Goal: Communication & Community: Participate in discussion

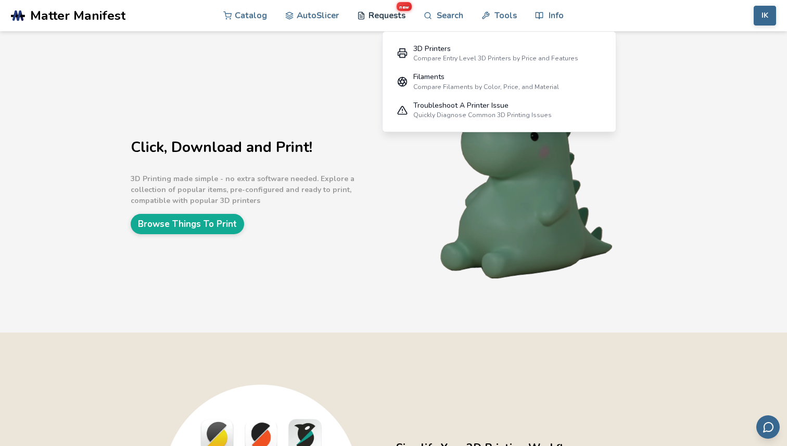
click at [389, 20] on link "Requests new" at bounding box center [381, 15] width 48 height 31
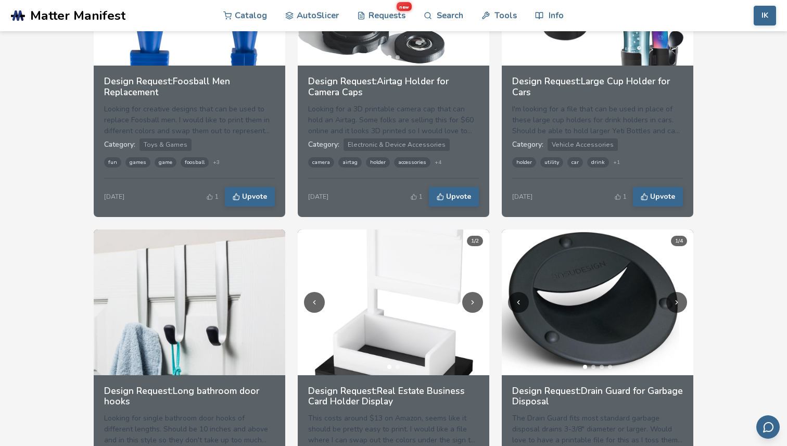
scroll to position [360, 0]
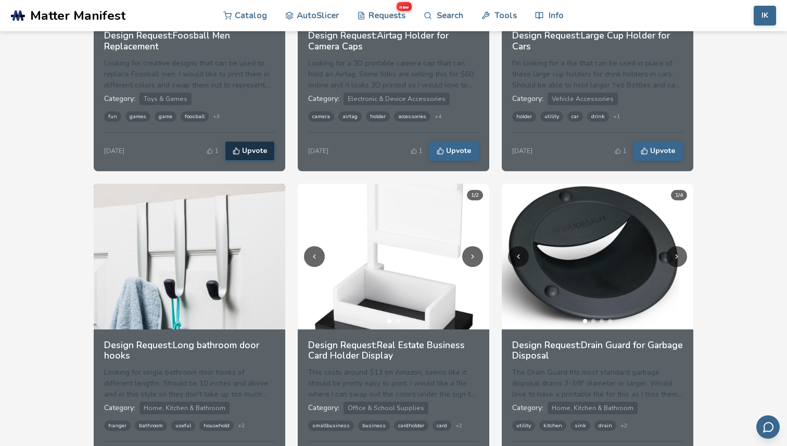
click at [266, 155] on span "Upvote" at bounding box center [254, 151] width 25 height 8
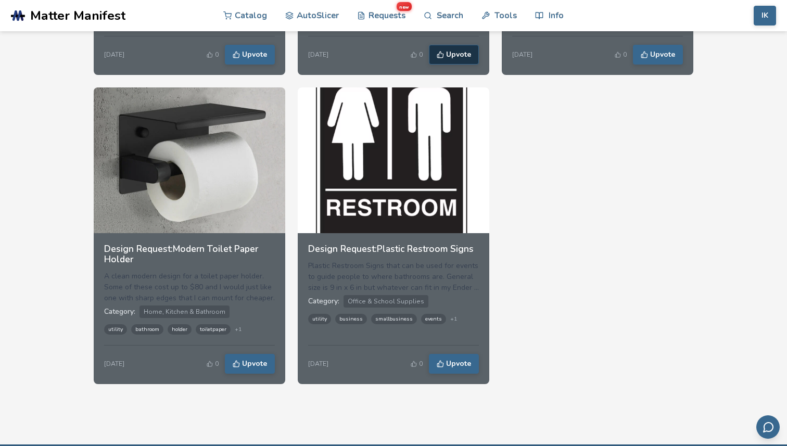
scroll to position [1497, 0]
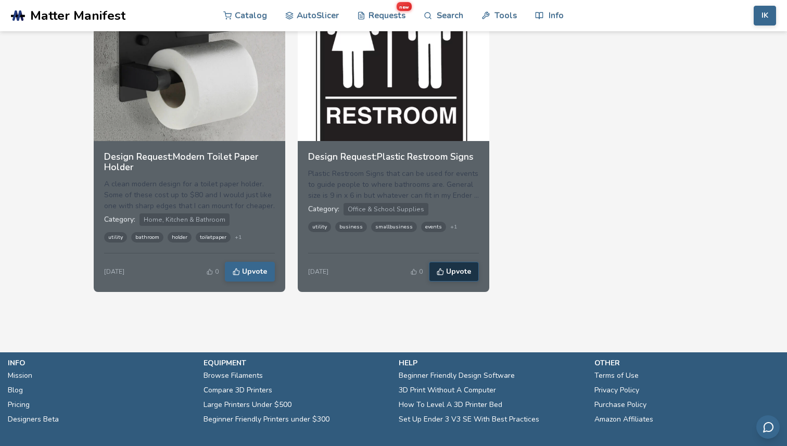
click at [462, 272] on span "Upvote" at bounding box center [458, 271] width 25 height 8
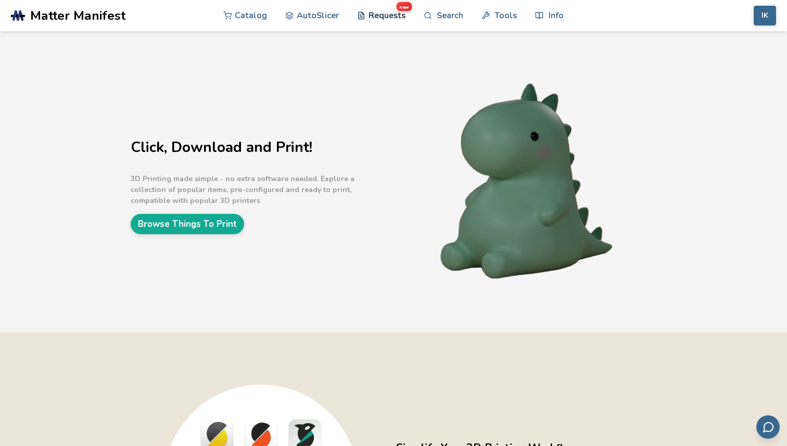
click at [387, 14] on link "Requests new" at bounding box center [381, 15] width 48 height 31
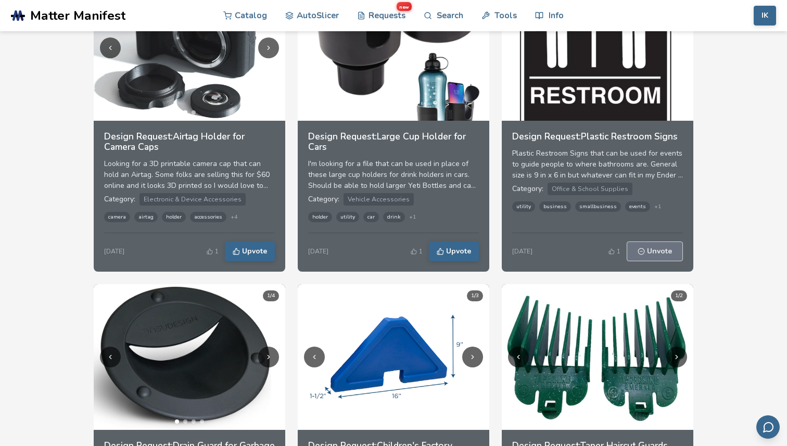
scroll to position [567, 0]
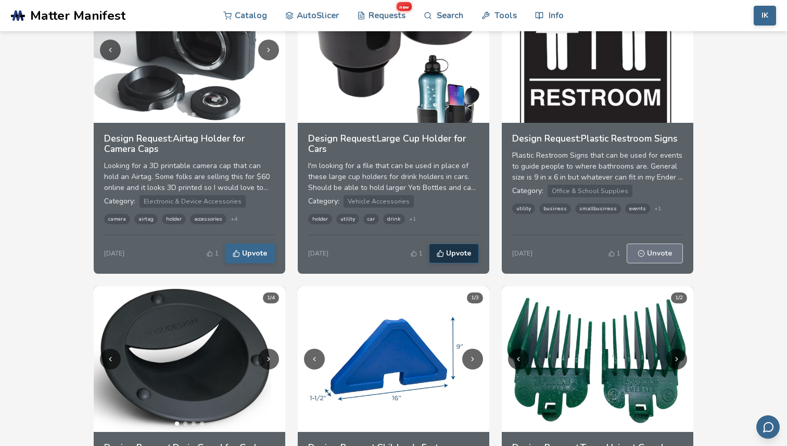
click at [453, 253] on span "Upvote" at bounding box center [458, 253] width 25 height 8
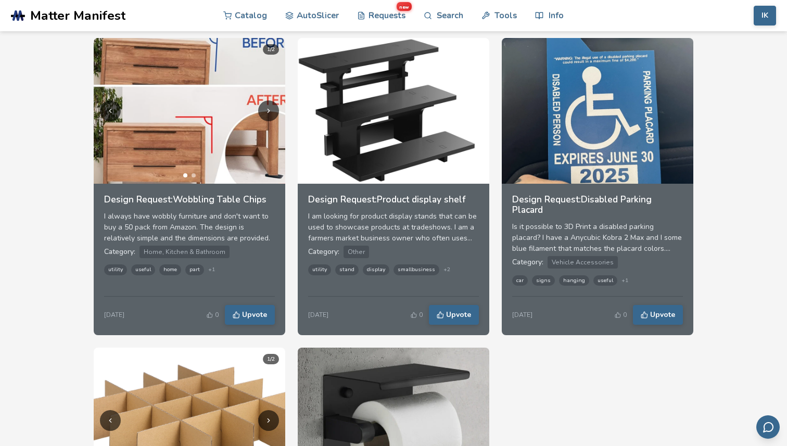
scroll to position [1328, 0]
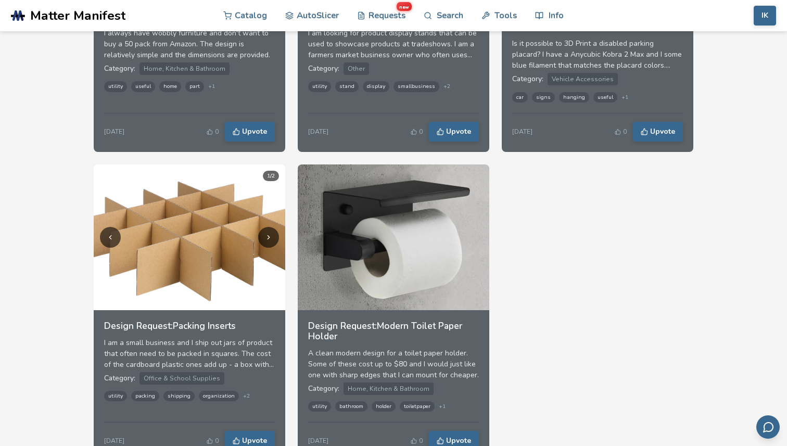
click at [489, 368] on div "Design Request: Modern Toilet Paper Holder A clean modern design for a toilet p…" at bounding box center [393, 385] width 191 height 151
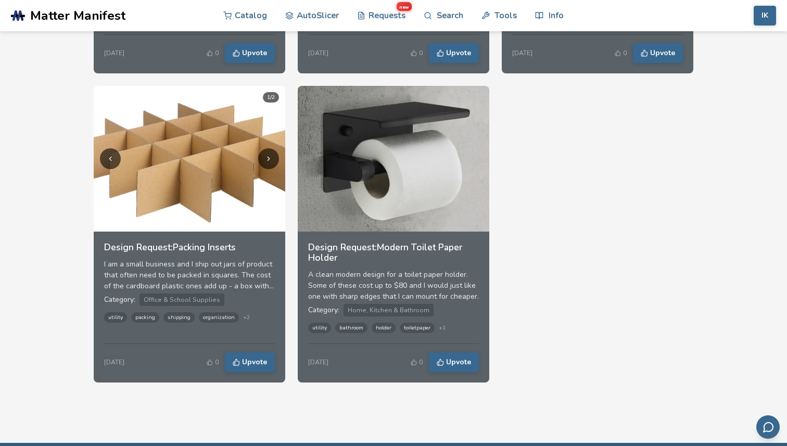
scroll to position [1408, 0]
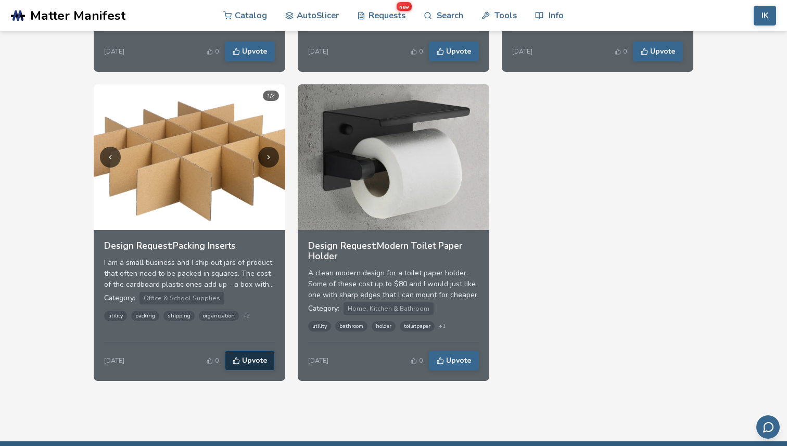
click at [252, 365] on span "Upvote" at bounding box center [254, 360] width 25 height 8
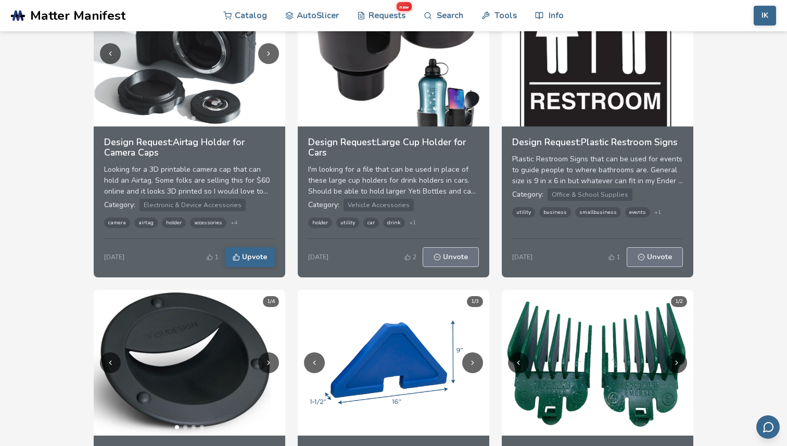
scroll to position [564, 0]
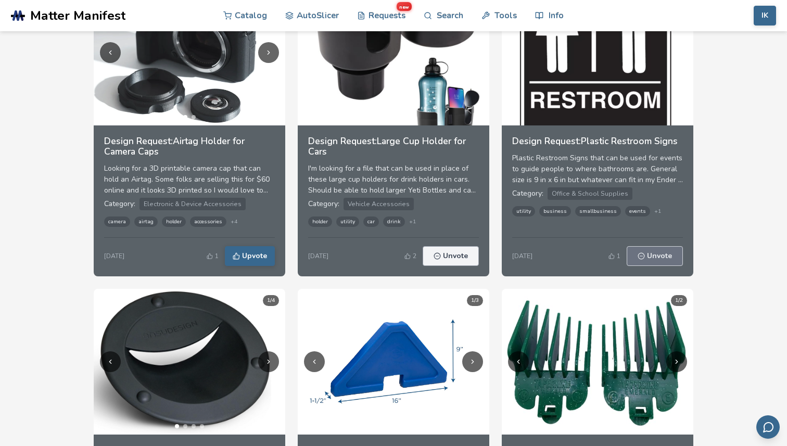
click at [448, 258] on span "Unvote" at bounding box center [455, 256] width 25 height 8
click at [456, 263] on button "Upvote" at bounding box center [454, 256] width 50 height 20
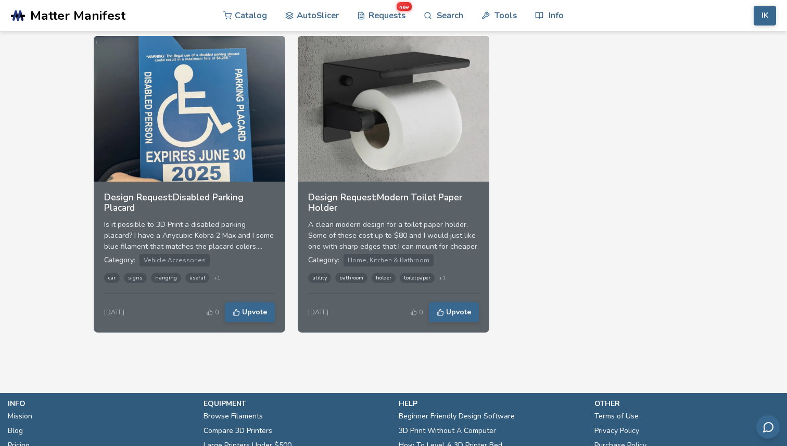
scroll to position [1426, 0]
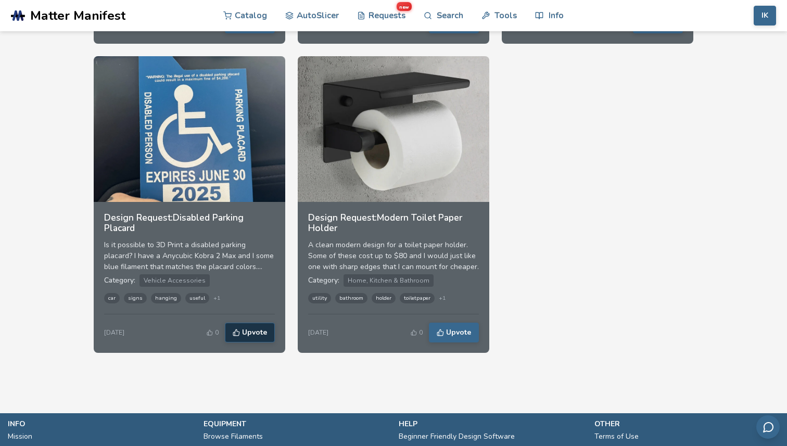
click at [254, 337] on span "Upvote" at bounding box center [254, 332] width 25 height 8
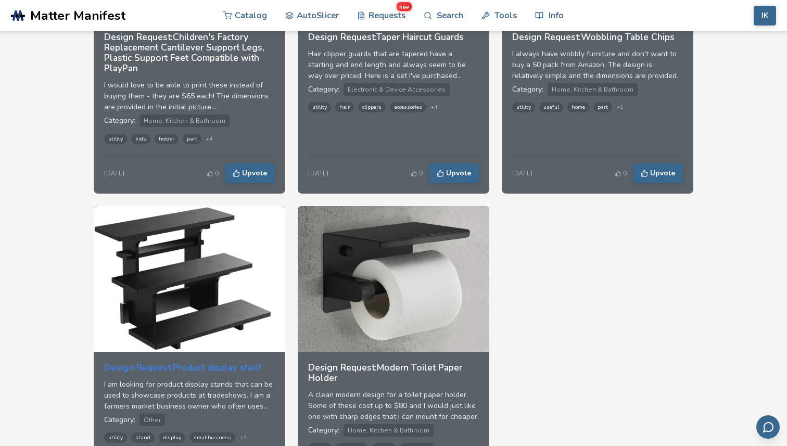
scroll to position [1548, 0]
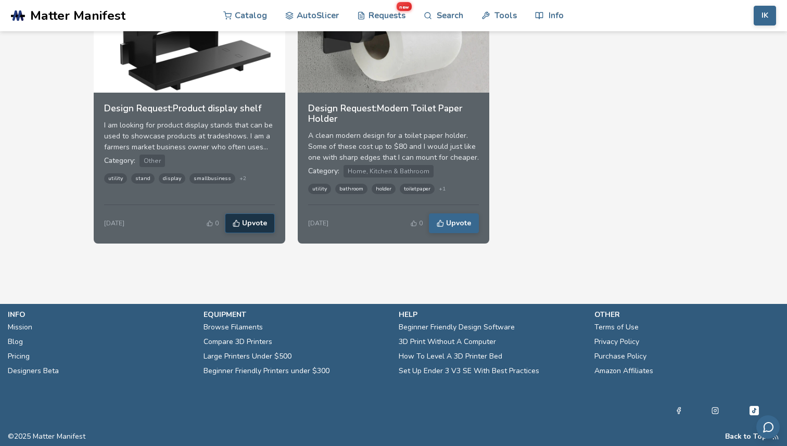
click at [236, 223] on icon at bounding box center [236, 223] width 7 height 7
click at [447, 227] on span "Upvote" at bounding box center [458, 223] width 25 height 8
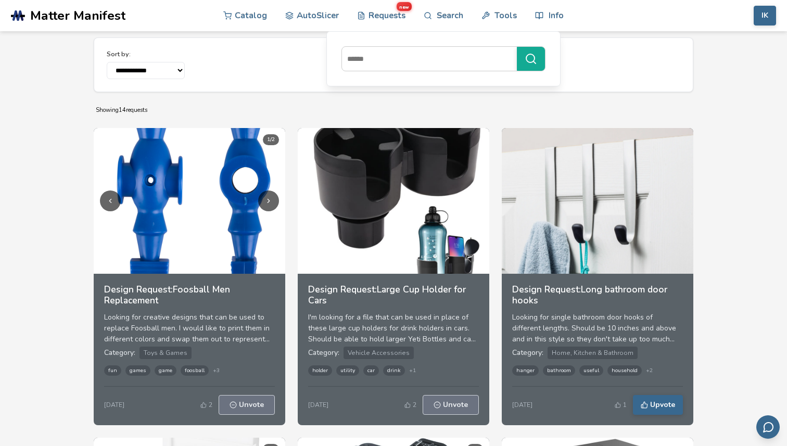
scroll to position [255, 0]
